Goal: Task Accomplishment & Management: Use online tool/utility

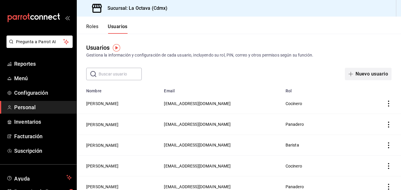
click at [373, 75] on button "Nuevo usuario" at bounding box center [368, 74] width 47 height 12
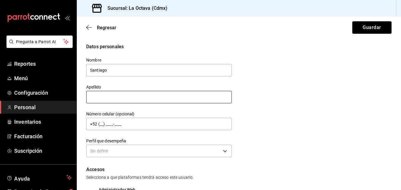
type input "Santiago"
click at [112, 96] on input "text" at bounding box center [159, 97] width 146 height 12
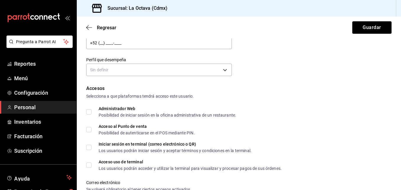
scroll to position [85, 0]
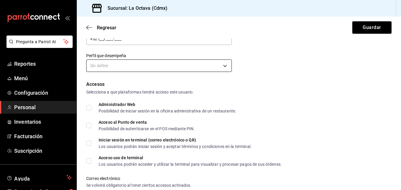
type input "[PERSON_NAME]"
click at [203, 63] on body "Pregunta a Parrot AI Reportes Menú Configuración Personal Inventarios Facturaci…" at bounding box center [200, 95] width 401 height 190
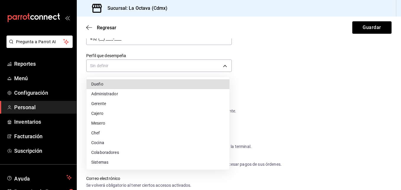
click at [132, 154] on li "Colaboradores" at bounding box center [158, 152] width 143 height 10
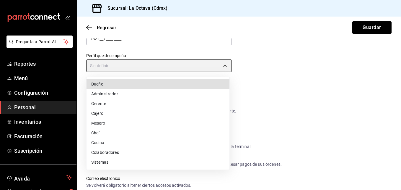
type input "STAFF"
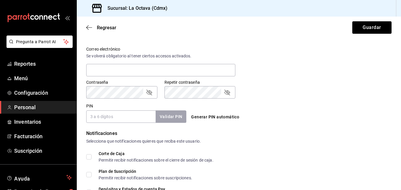
scroll to position [229, 0]
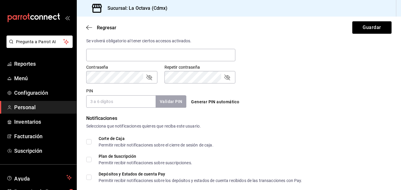
click at [212, 101] on button "Generar PIN automático" at bounding box center [215, 101] width 53 height 11
type input "7626"
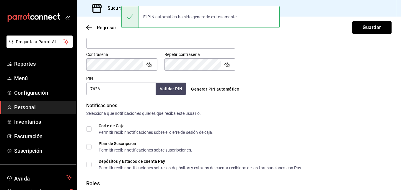
scroll to position [283, 0]
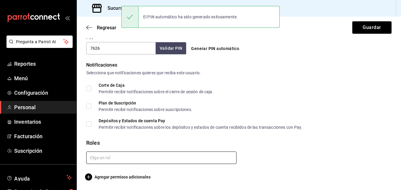
click at [105, 160] on input "text" at bounding box center [161, 157] width 150 height 12
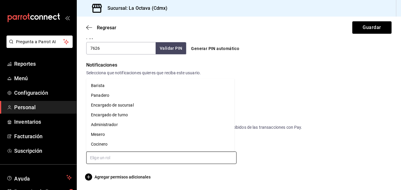
drag, startPoint x: 103, startPoint y: 134, endPoint x: 109, endPoint y: 84, distance: 50.8
click at [109, 84] on ul "Barista Panadero Encargado de sucursal Encargado de turno Administrador Mesero …" at bounding box center [160, 114] width 148 height 73
click at [109, 84] on li "Barista" at bounding box center [160, 86] width 148 height 10
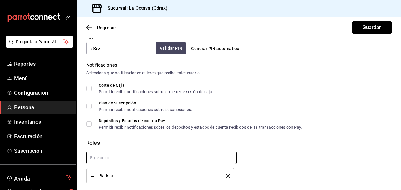
scroll to position [302, 0]
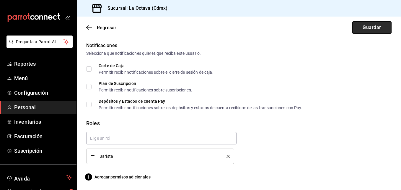
click at [353, 29] on button "Guardar" at bounding box center [372, 27] width 39 height 12
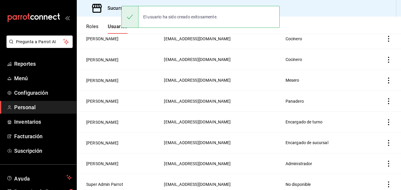
scroll to position [231, 0]
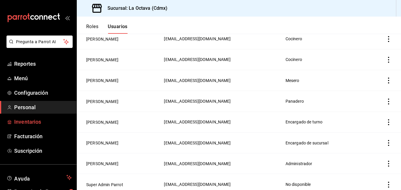
click at [32, 123] on span "Inventarios" at bounding box center [43, 122] width 58 height 8
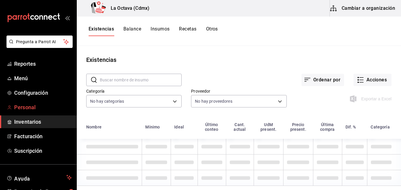
click at [46, 105] on span "Personal" at bounding box center [43, 107] width 58 height 8
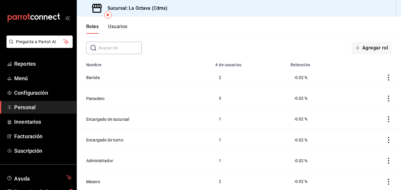
scroll to position [47, 0]
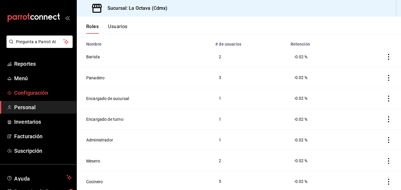
click at [21, 92] on span "Configuración" at bounding box center [43, 93] width 58 height 8
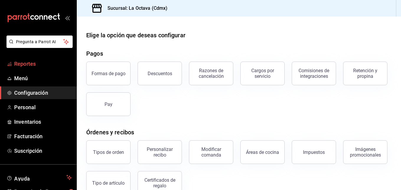
click at [48, 60] on span "Reportes" at bounding box center [43, 64] width 58 height 8
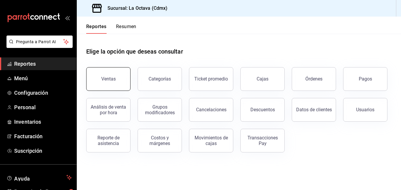
click at [100, 80] on button "Ventas" at bounding box center [108, 79] width 44 height 24
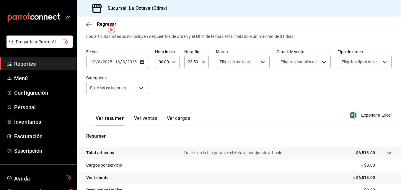
scroll to position [11, 0]
click at [144, 63] on div "[DATE] [DATE] - [DATE] [DATE]" at bounding box center [117, 62] width 62 height 12
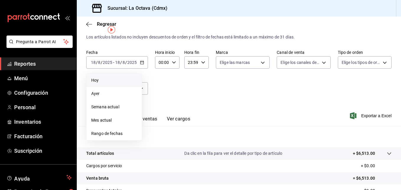
click at [115, 81] on span "Hoy" at bounding box center [114, 80] width 46 height 6
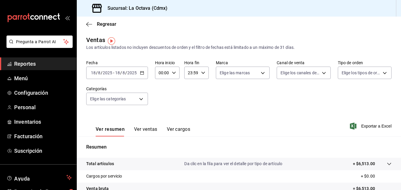
scroll to position [0, 0]
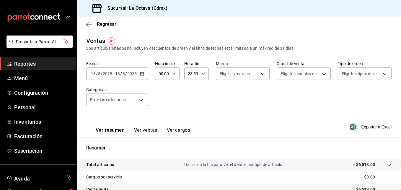
click at [141, 73] on icon "button" at bounding box center [142, 74] width 4 height 4
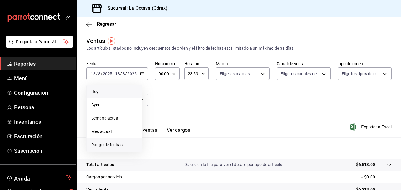
click at [114, 141] on li "Rango de fechas" at bounding box center [114, 144] width 55 height 13
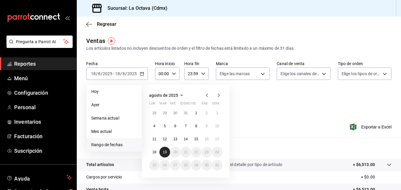
click at [165, 153] on abbr "19" at bounding box center [165, 152] width 4 height 4
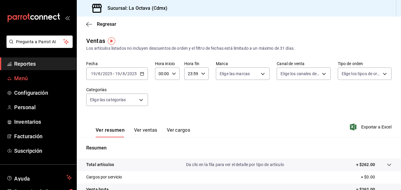
click at [25, 76] on span "Menú" at bounding box center [43, 78] width 58 height 8
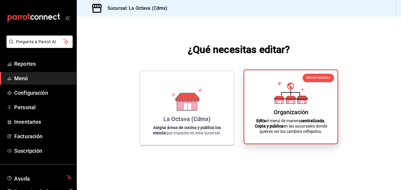
click at [314, 101] on div "Organización Edita el menú de manera centralizada. Copia y publica en las sucur…" at bounding box center [291, 107] width 79 height 64
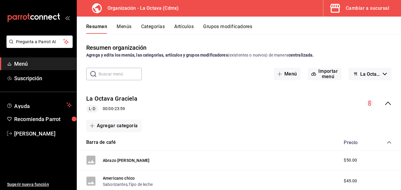
click at [183, 25] on button "Artículos" at bounding box center [184, 29] width 20 height 10
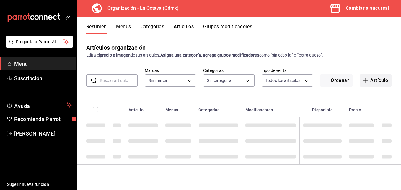
click at [375, 82] on button "Artículo" at bounding box center [376, 80] width 32 height 12
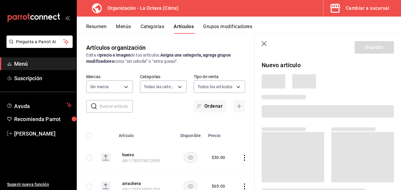
type input "3a141c7f-9645-433b-888c-22b42500d2b7,748fdd1c-e0e1-4cd3-b589-f6a655315065,cf4d7…"
type input "9c5dffc8-96f9-4298-949c-5c8737cd2fc4"
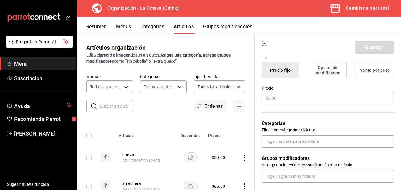
scroll to position [155, 0]
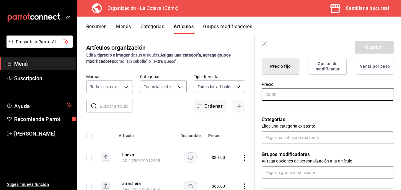
type input "Croissant de pera pqt"
click at [287, 94] on input "text" at bounding box center [328, 94] width 132 height 12
click at [292, 133] on input "text" at bounding box center [328, 137] width 132 height 12
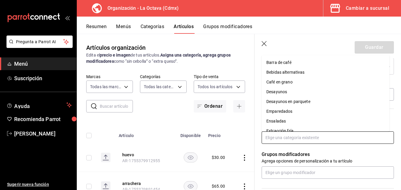
click at [288, 101] on li "Desayunos en parquete" at bounding box center [326, 102] width 128 height 10
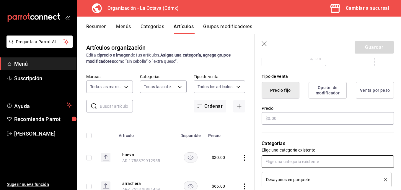
scroll to position [125, 0]
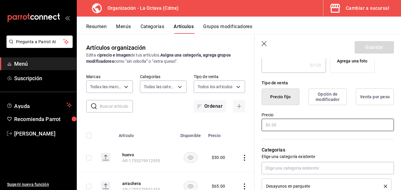
click at [293, 125] on input "text" at bounding box center [328, 125] width 132 height 12
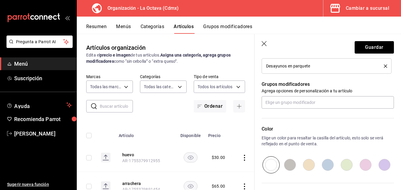
scroll to position [255, 0]
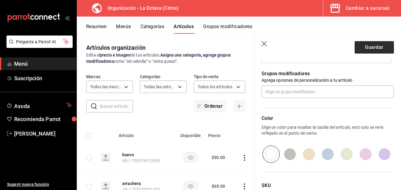
type input "$200.00"
click at [369, 48] on button "Guardar" at bounding box center [374, 47] width 39 height 12
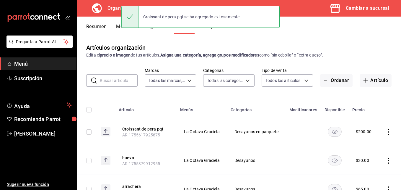
click at [362, 9] on div "Cambiar a sucursal" at bounding box center [367, 8] width 43 height 8
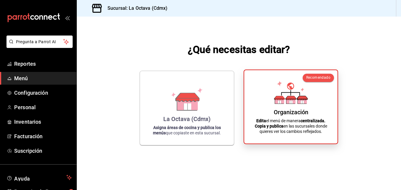
click at [262, 95] on div "Organización Edita el menú de manera centralizada. Copia y publica en las sucur…" at bounding box center [291, 107] width 79 height 64
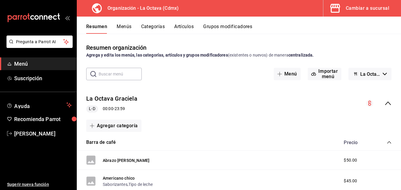
click at [299, 75] on div "Menú Importar menú La Octava - Borrador" at bounding box center [333, 74] width 118 height 12
click at [118, 25] on button "Menús" at bounding box center [124, 29] width 15 height 10
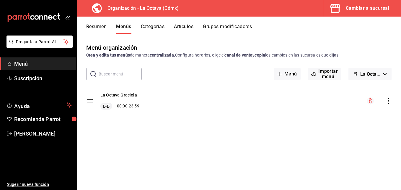
click at [388, 99] on icon "actions" at bounding box center [389, 101] width 6 height 6
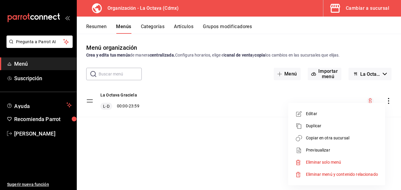
click at [318, 136] on span "Copiar en otra sucursal" at bounding box center [342, 138] width 72 height 6
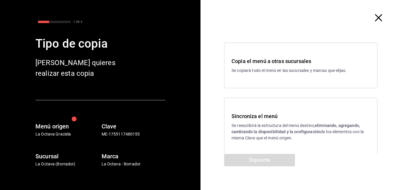
click at [250, 140] on p "Se reescribirá la estructura del menú destino; eliminando, agregando, cambiando…" at bounding box center [301, 131] width 139 height 19
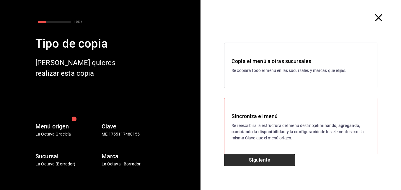
click at [255, 160] on button "Siguiente" at bounding box center [259, 160] width 71 height 12
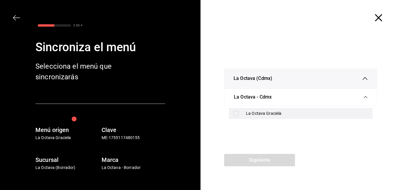
click at [250, 113] on div "La Octava Graciela" at bounding box center [307, 113] width 122 height 6
checkbox input "true"
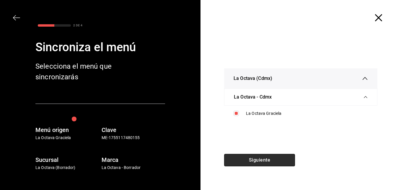
click at [247, 159] on button "Siguiente" at bounding box center [259, 160] width 71 height 12
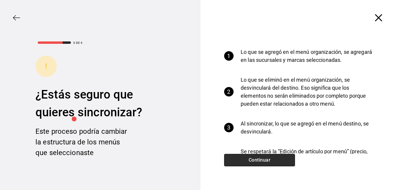
click at [247, 159] on button "Continuar" at bounding box center [259, 160] width 71 height 12
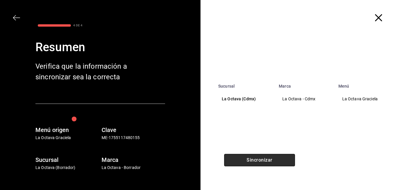
click at [283, 157] on button "Sincronizar" at bounding box center [259, 160] width 71 height 12
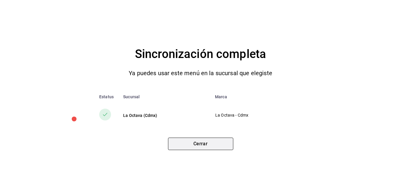
click at [212, 144] on button "Cerrar" at bounding box center [200, 143] width 65 height 12
